Goal: Task Accomplishment & Management: Complete application form

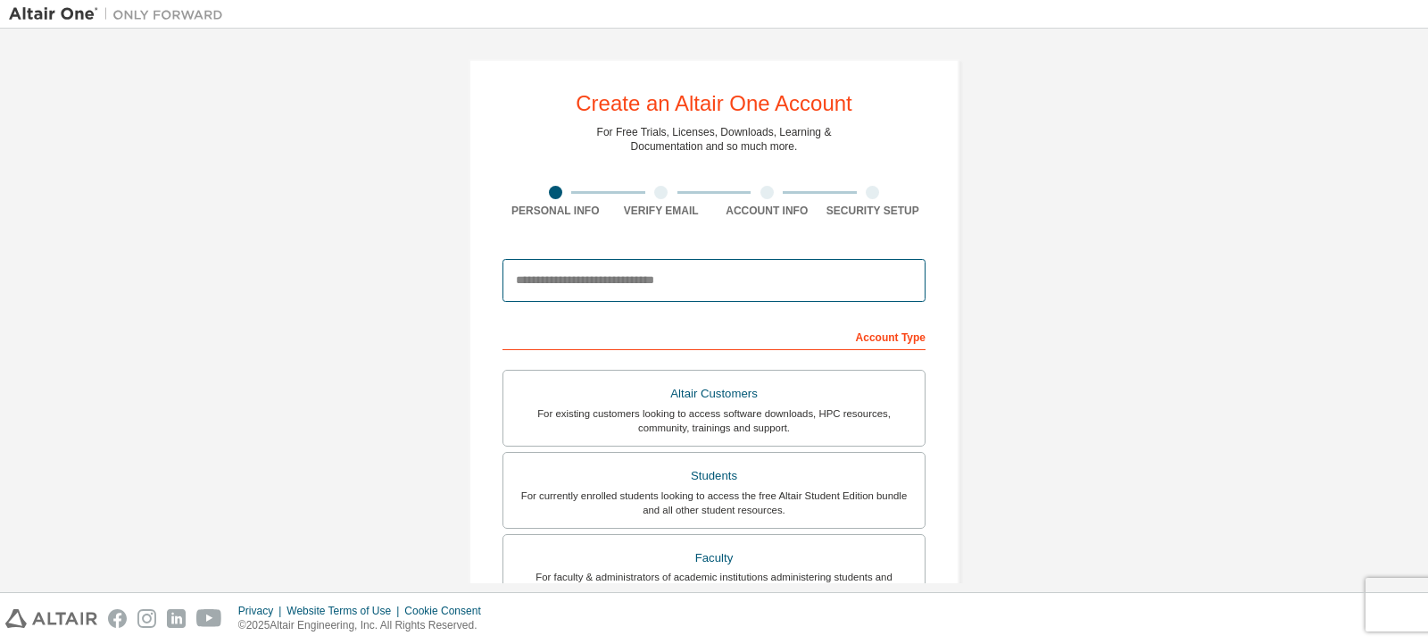
click at [557, 287] on input "email" at bounding box center [714, 280] width 423 height 43
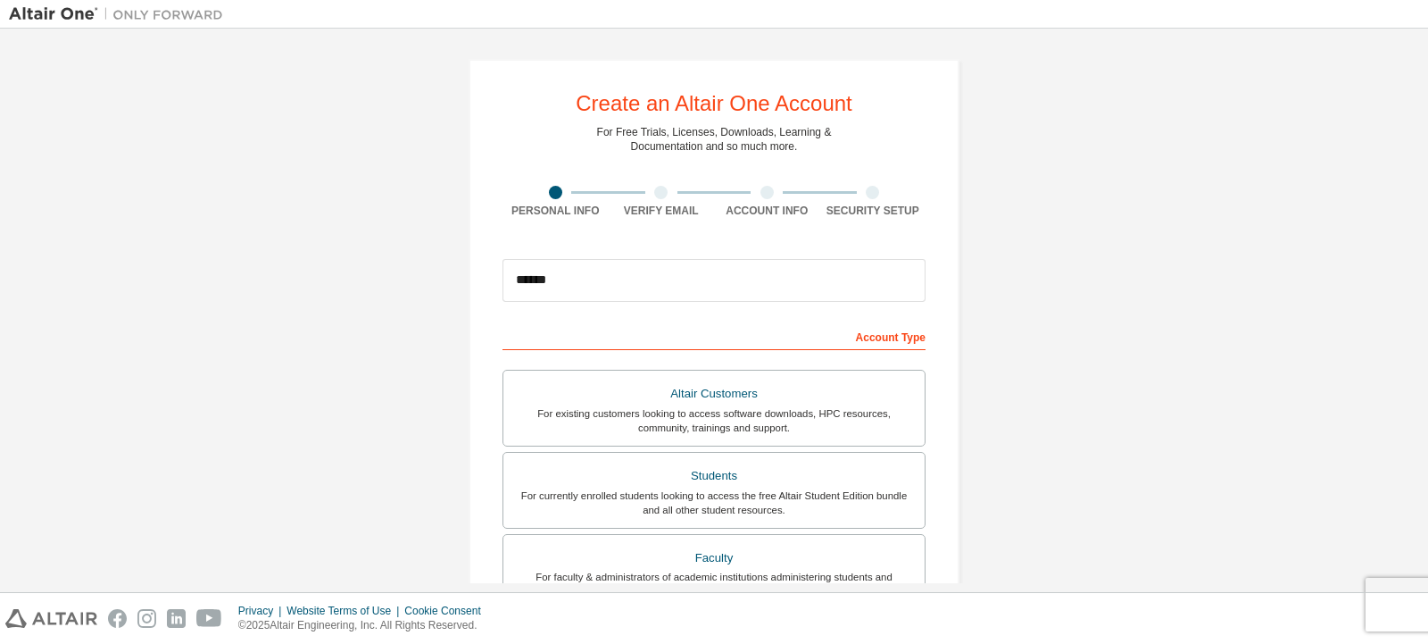
click at [732, 199] on div "Account Info" at bounding box center [767, 202] width 106 height 32
click at [682, 267] on input "******" at bounding box center [714, 280] width 423 height 43
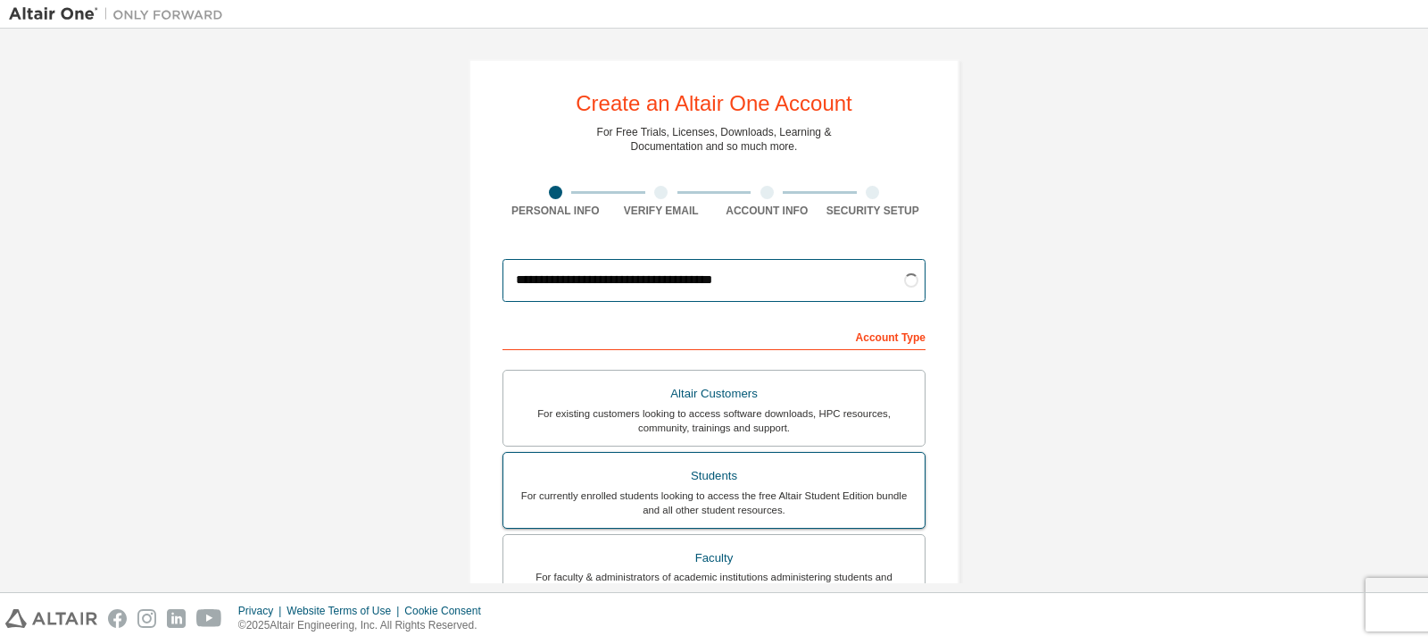
type input "**********"
click at [798, 477] on div "Students" at bounding box center [714, 475] width 400 height 25
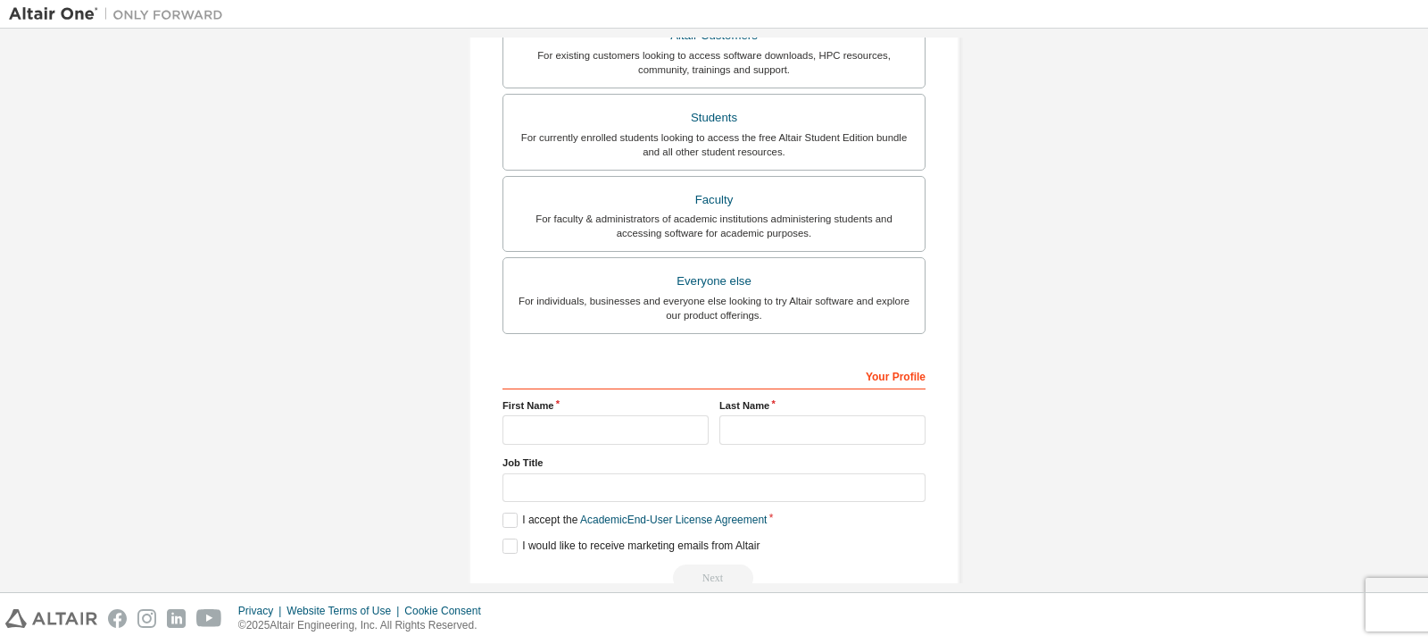
scroll to position [400, 0]
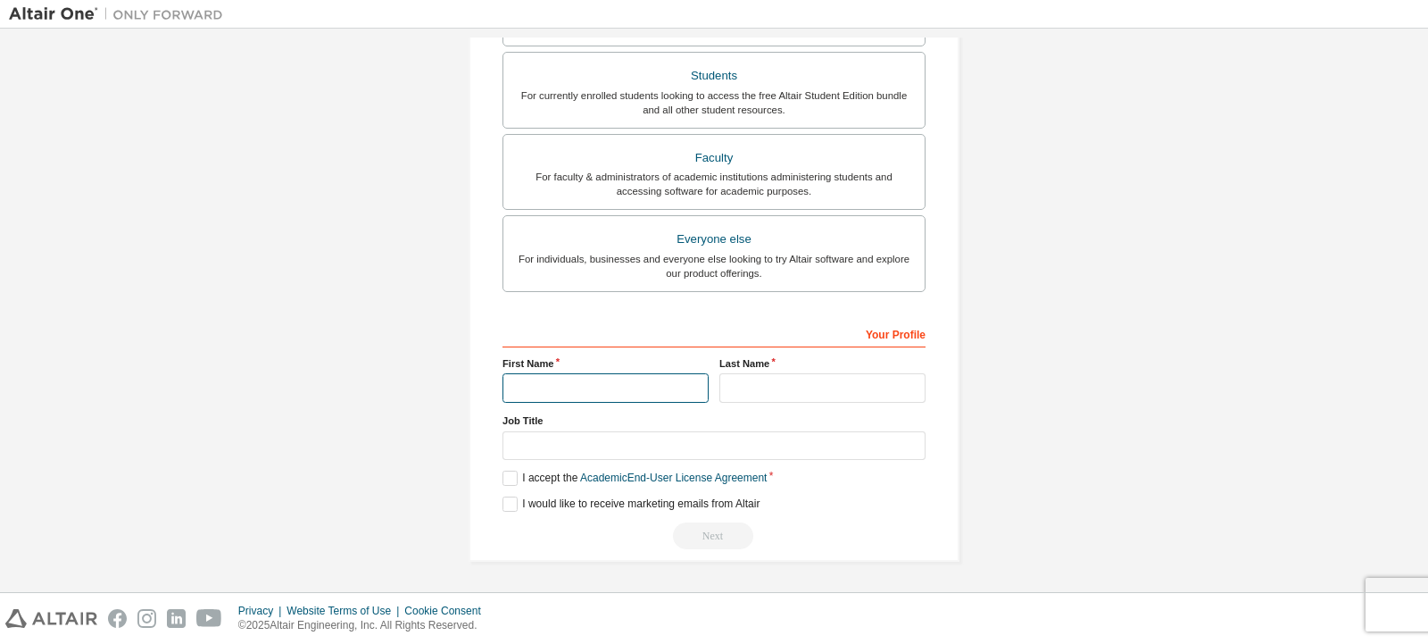
click at [549, 385] on input "text" at bounding box center [606, 387] width 206 height 29
type input "*"
type input "*********"
click at [779, 392] on input "text" at bounding box center [823, 387] width 206 height 29
type input "******"
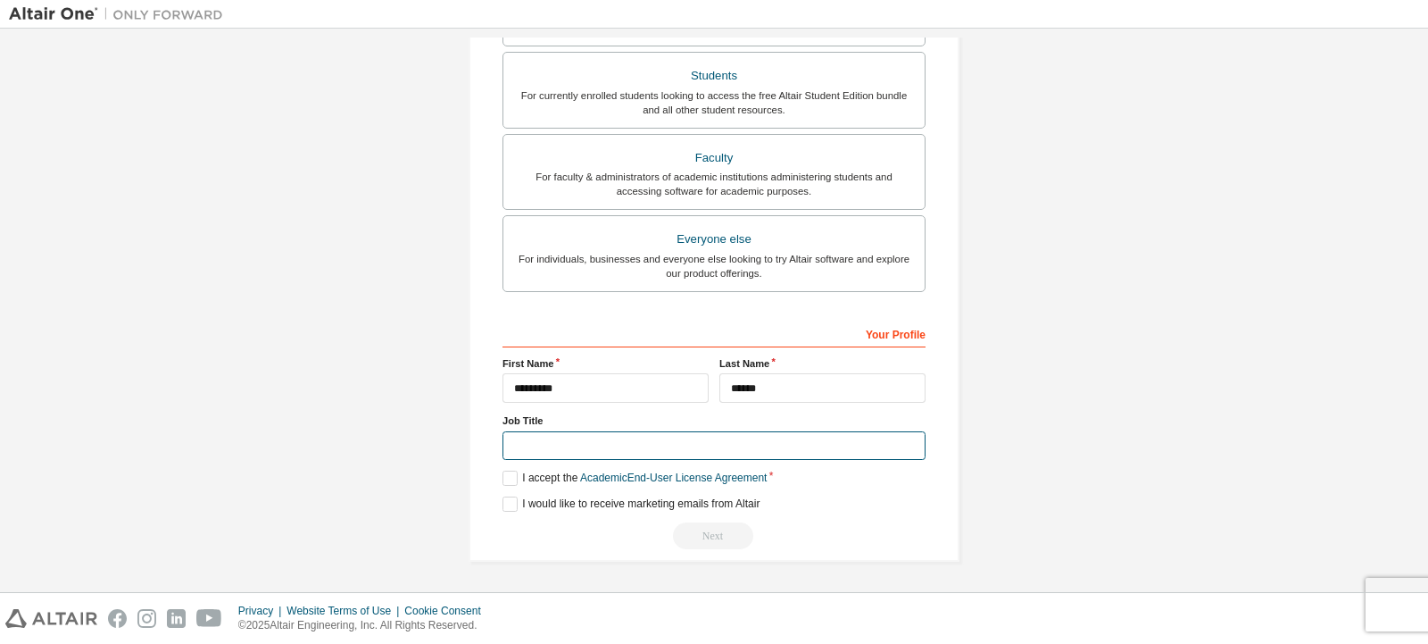
click at [568, 439] on input "text" at bounding box center [714, 445] width 423 height 29
click at [519, 479] on label "I accept the Academic End-User License Agreement" at bounding box center [635, 477] width 264 height 15
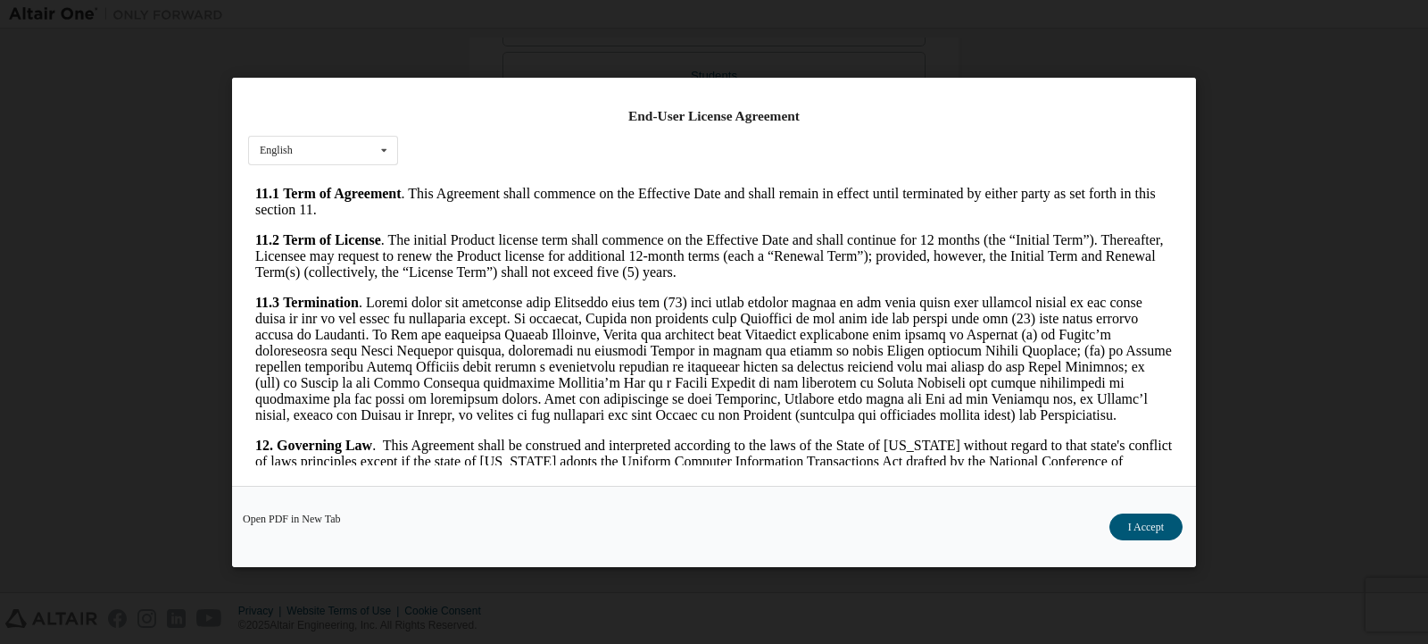
scroll to position [2484, 0]
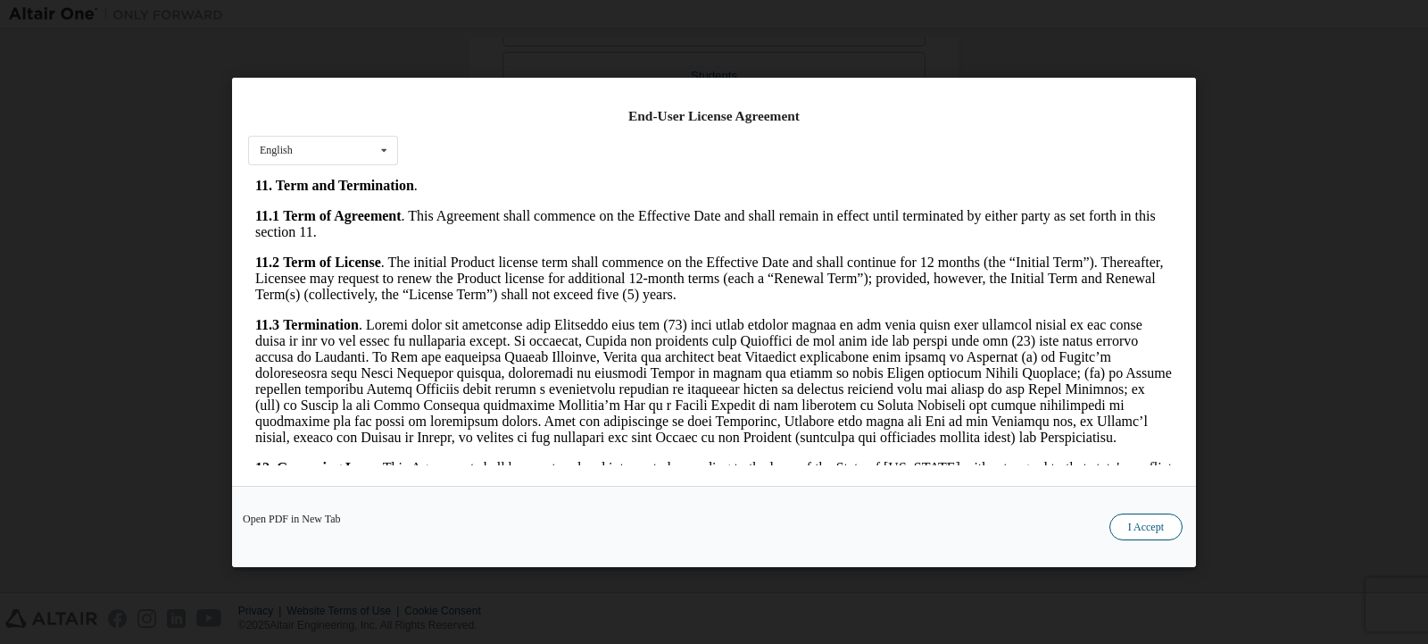
click at [1128, 514] on button "I Accept" at bounding box center [1146, 525] width 73 height 27
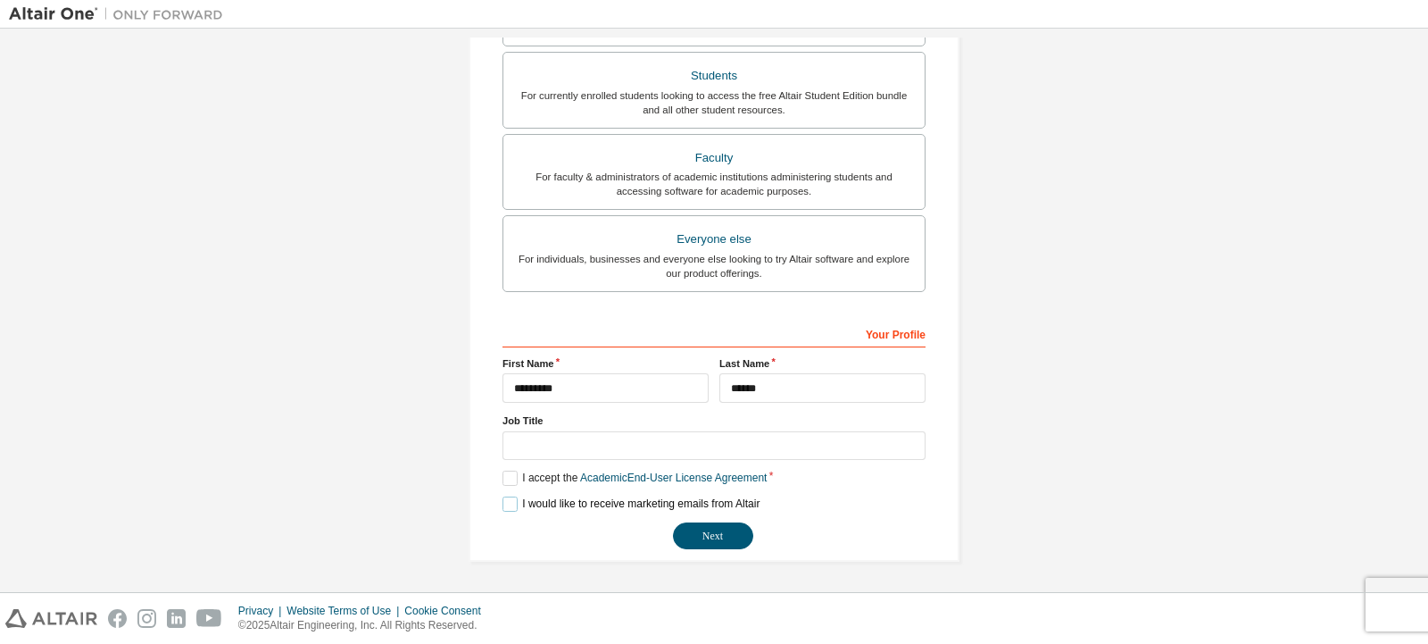
click at [512, 509] on label "I would like to receive marketing emails from Altair" at bounding box center [631, 503] width 257 height 15
click at [507, 485] on label "I accept the Academic End-User License Agreement" at bounding box center [635, 477] width 264 height 15
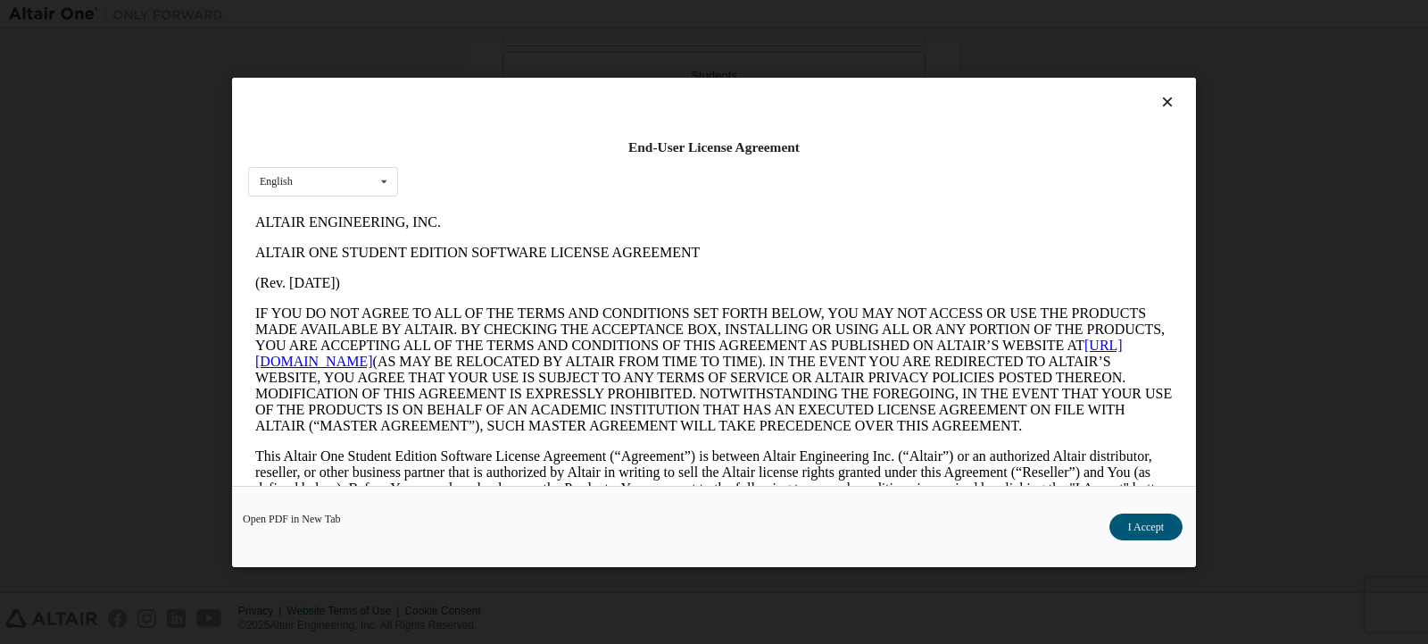
scroll to position [0, 0]
click at [1159, 97] on icon at bounding box center [1168, 102] width 19 height 16
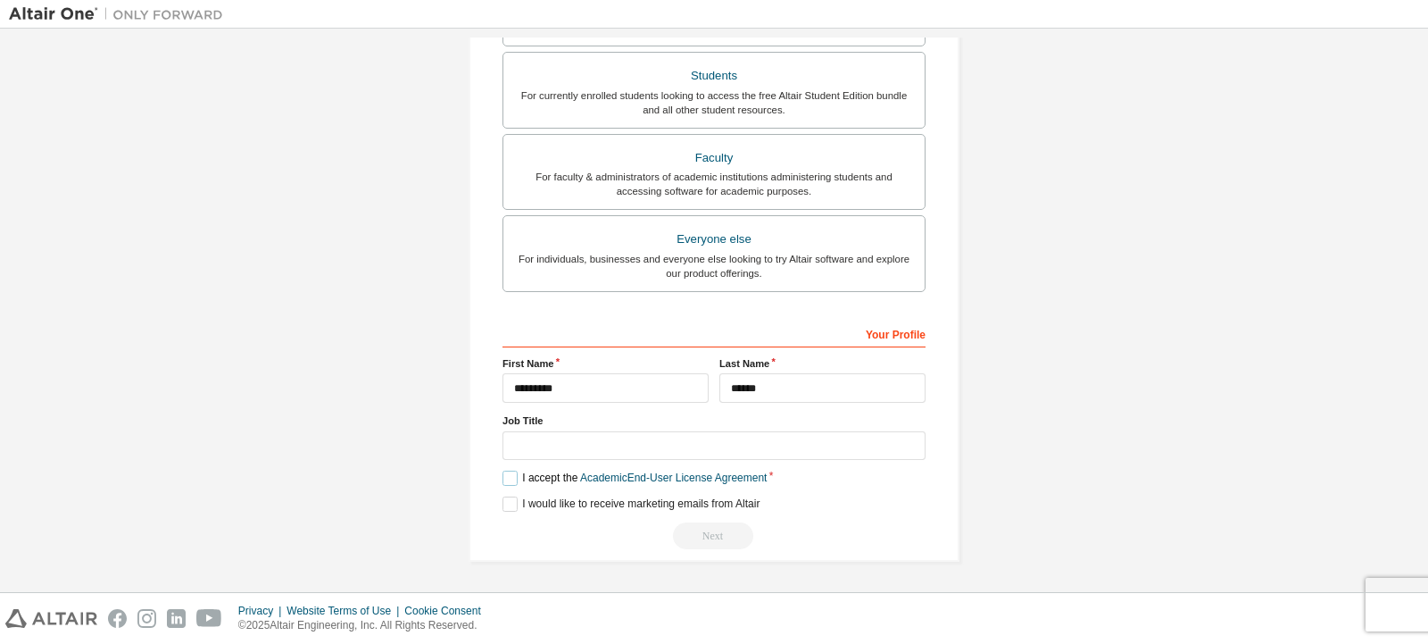
click at [512, 479] on label "I accept the Academic End-User License Agreement" at bounding box center [635, 477] width 264 height 15
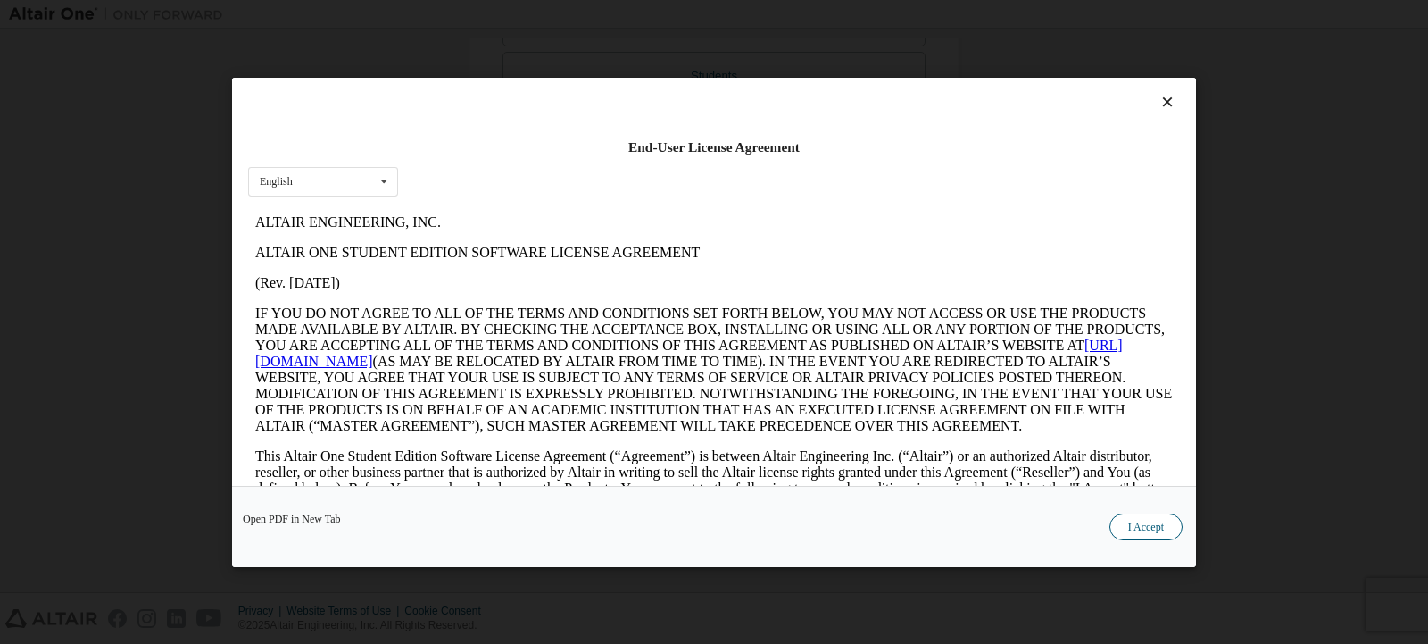
click at [1168, 515] on button "I Accept" at bounding box center [1146, 525] width 73 height 27
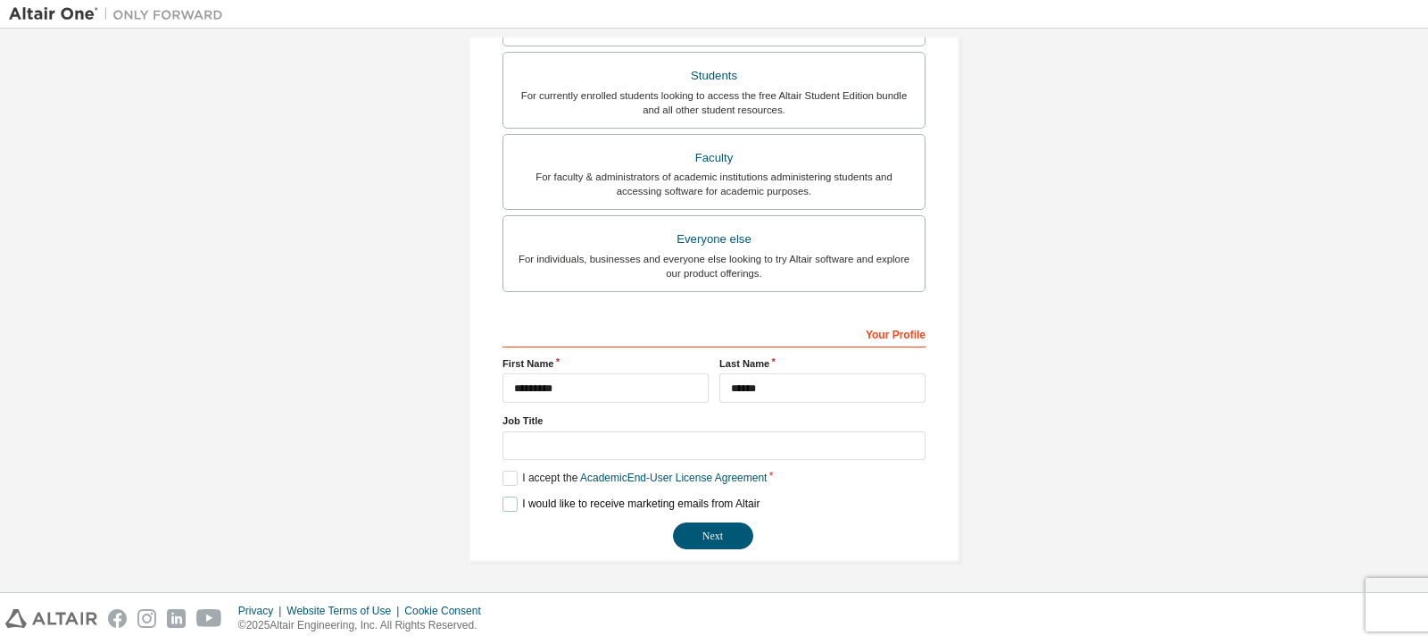
click at [506, 501] on label "I would like to receive marketing emails from Altair" at bounding box center [631, 503] width 257 height 15
click at [725, 529] on button "Next" at bounding box center [713, 535] width 80 height 27
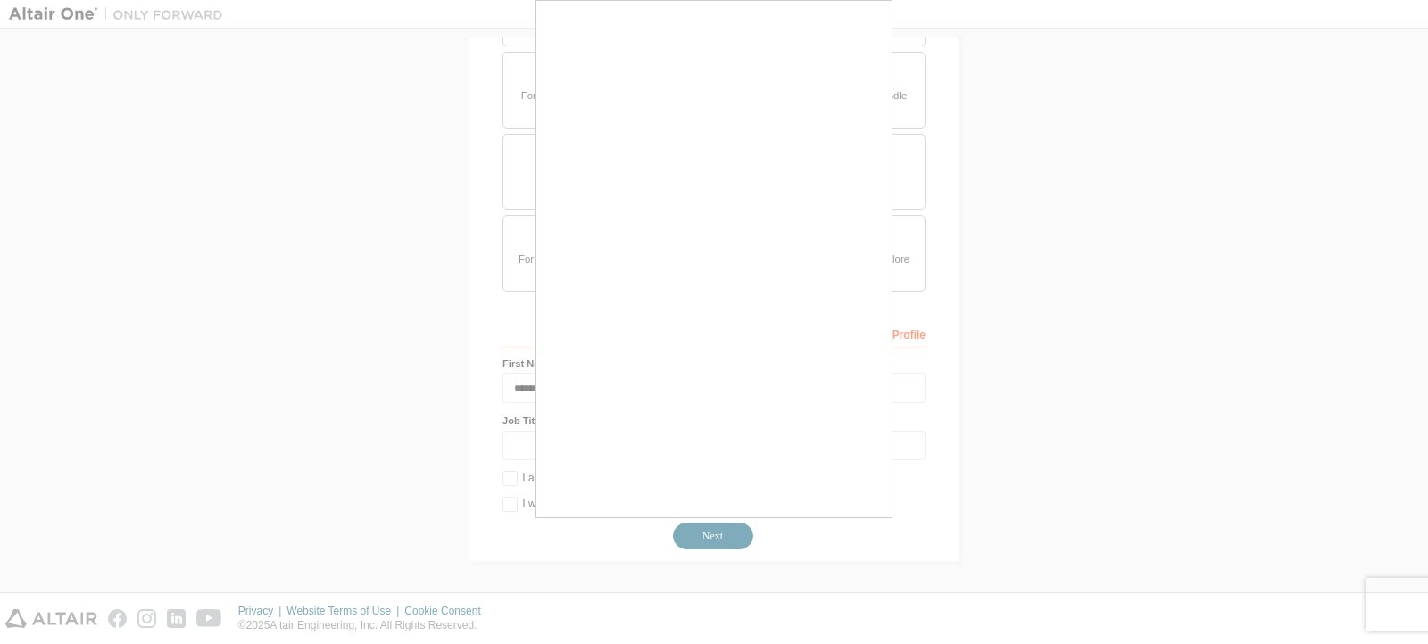
click at [897, 174] on div at bounding box center [714, 322] width 1428 height 644
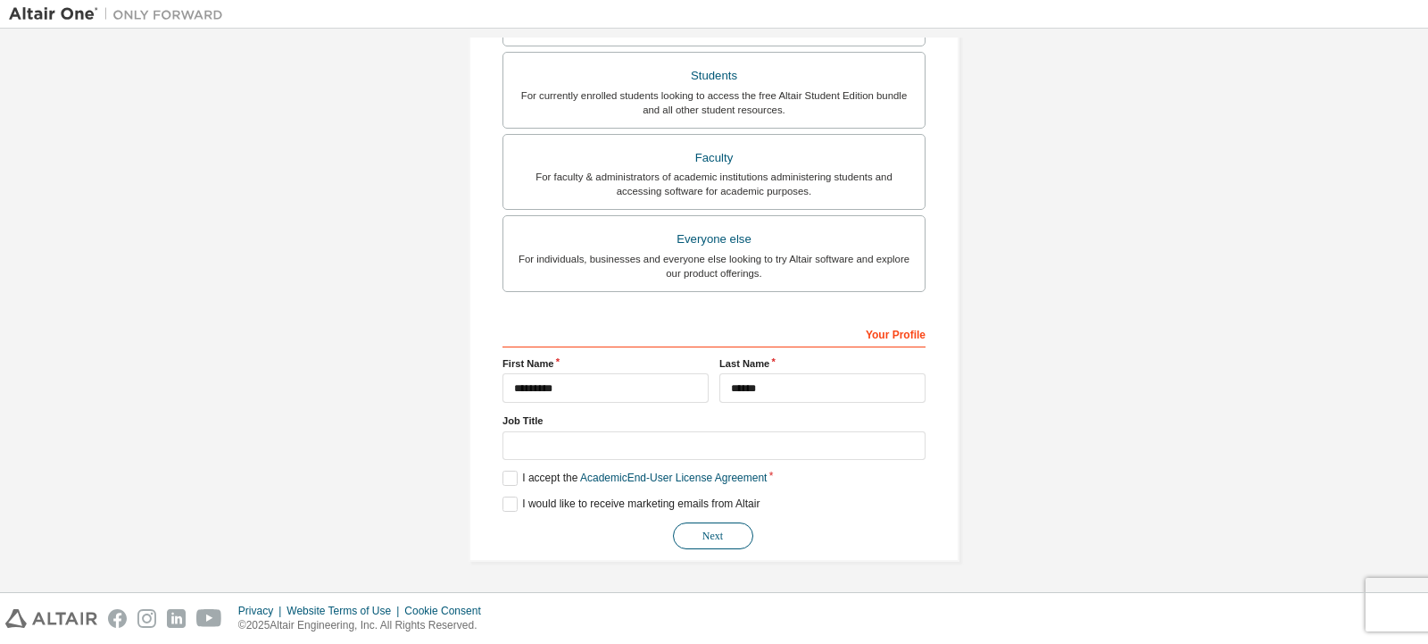
click at [715, 530] on button "Next" at bounding box center [713, 535] width 80 height 27
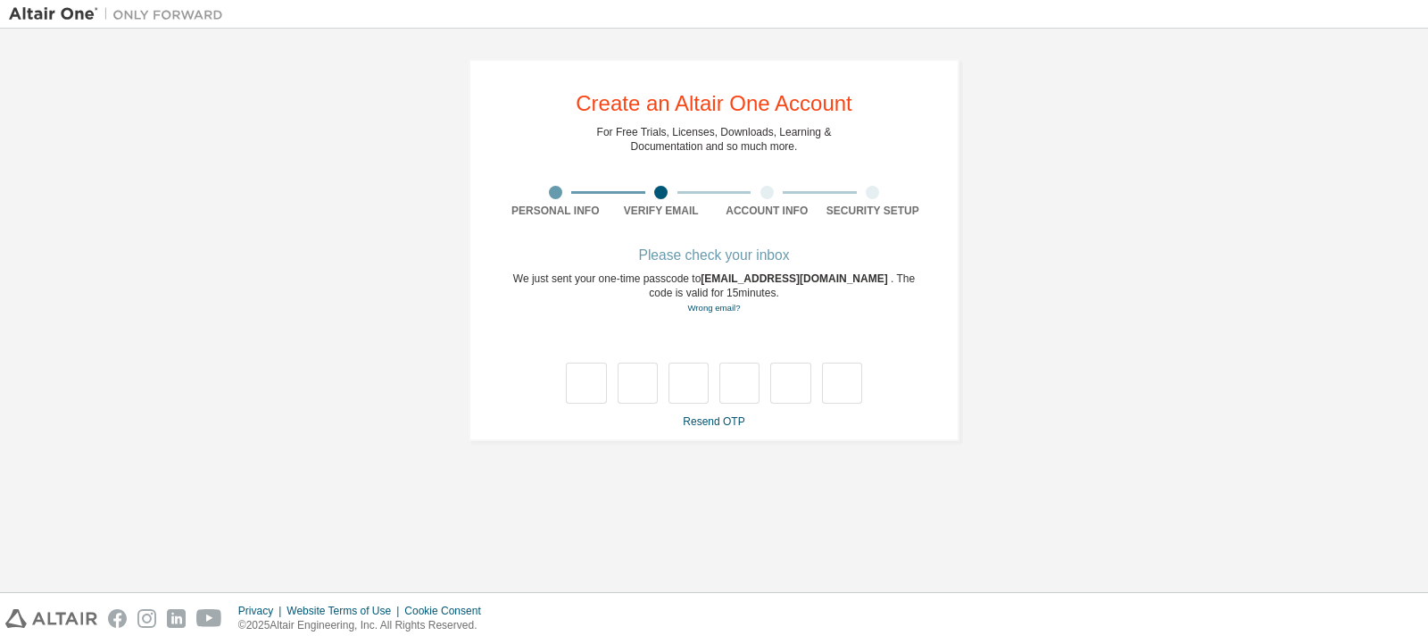
type input "*"
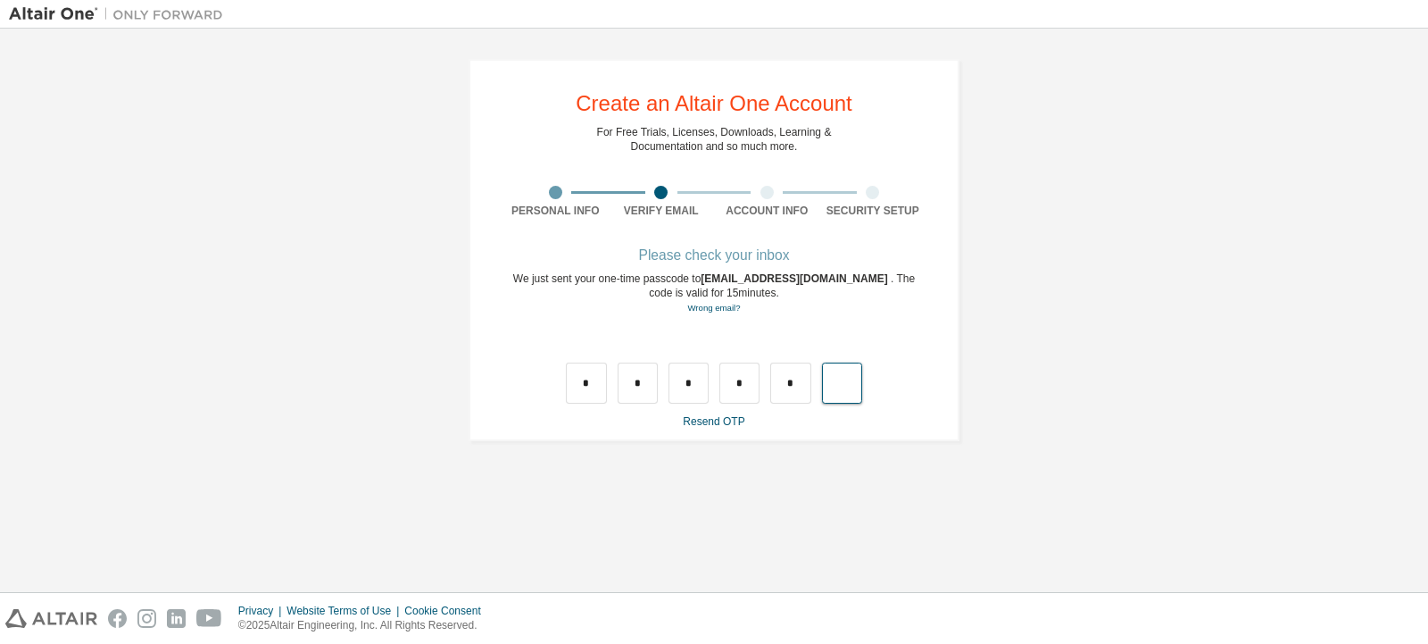
type input "*"
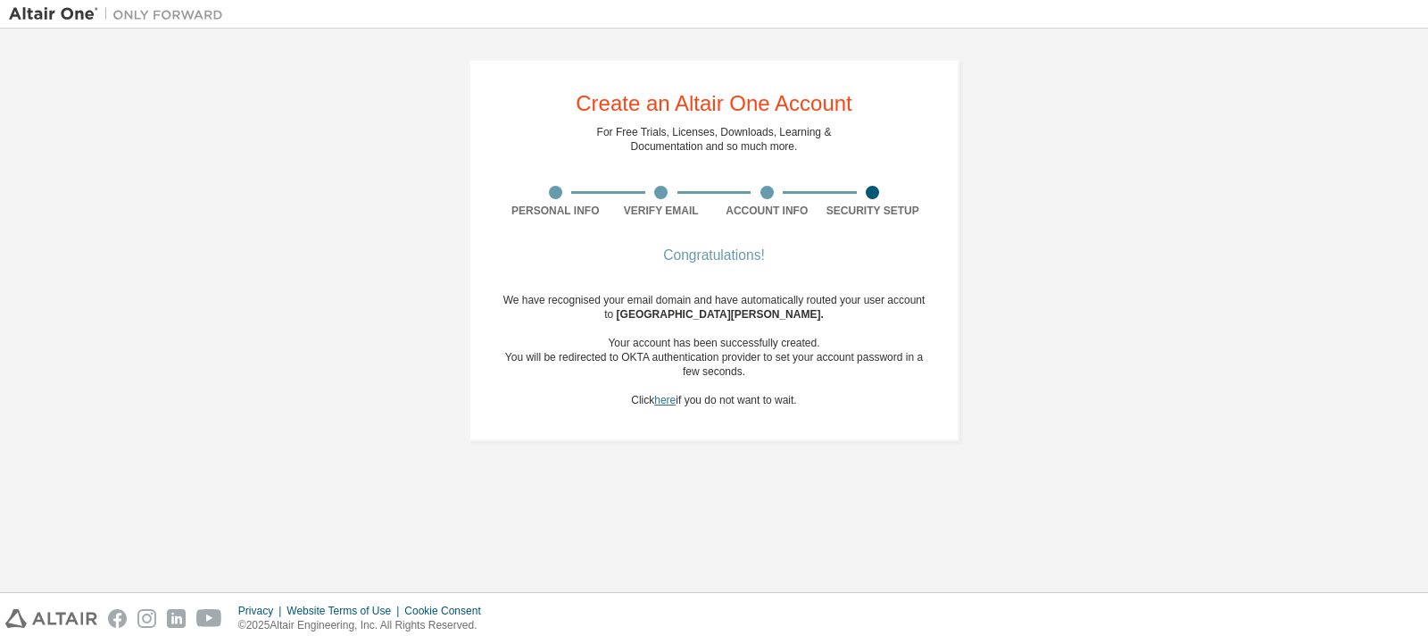
click at [654, 397] on link "here" at bounding box center [664, 400] width 21 height 12
